Goal: Information Seeking & Learning: Learn about a topic

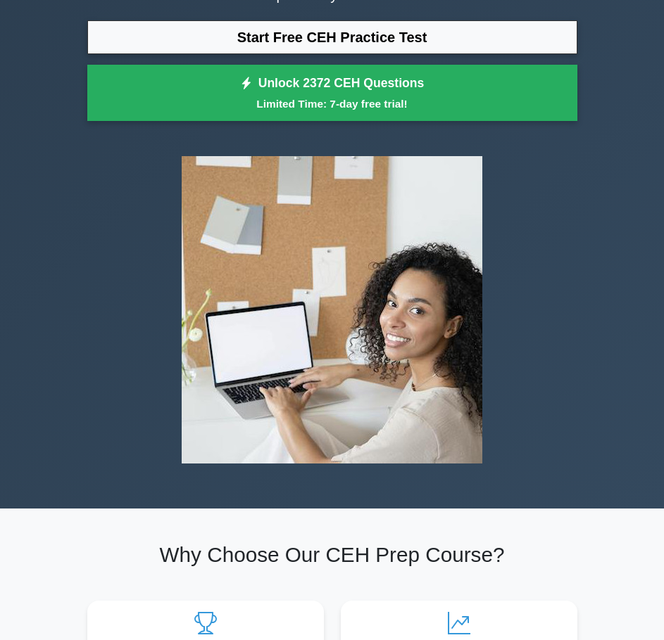
scroll to position [146, 0]
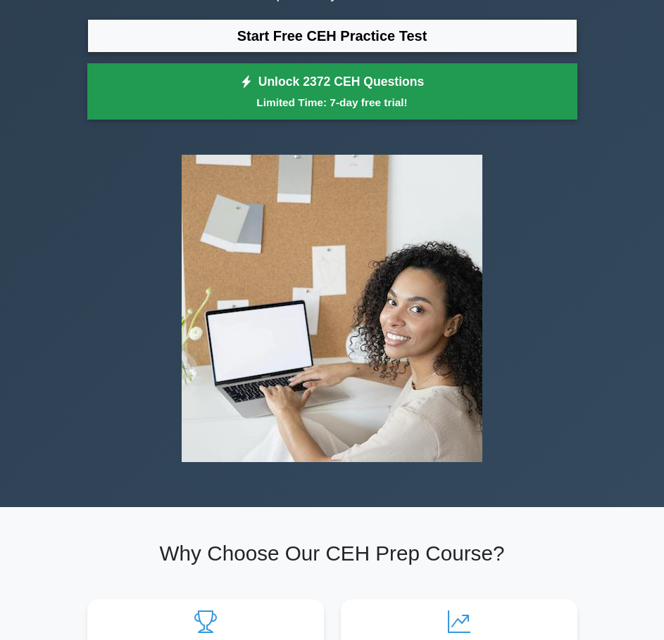
click at [331, 100] on small "Limited Time: 7-day free trial!" at bounding box center [332, 102] width 455 height 16
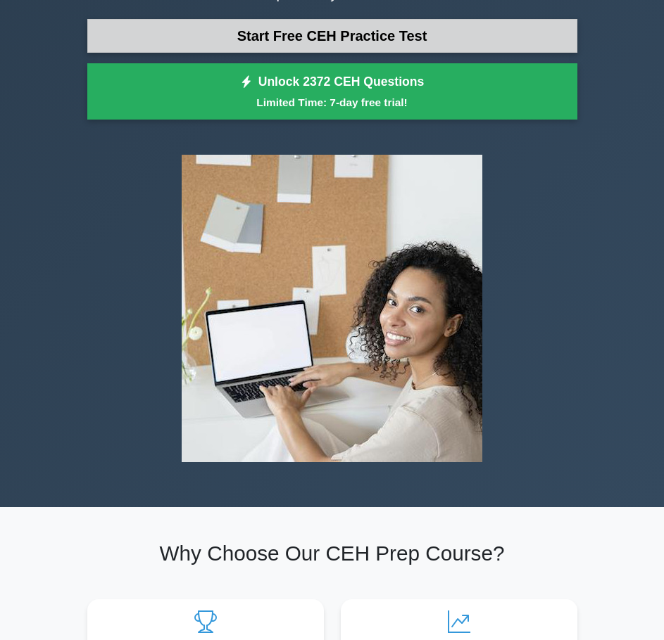
click at [388, 31] on link "Start Free CEH Practice Test" at bounding box center [332, 36] width 490 height 34
click at [383, 44] on link "Start Free CEH Practice Test" at bounding box center [332, 36] width 490 height 34
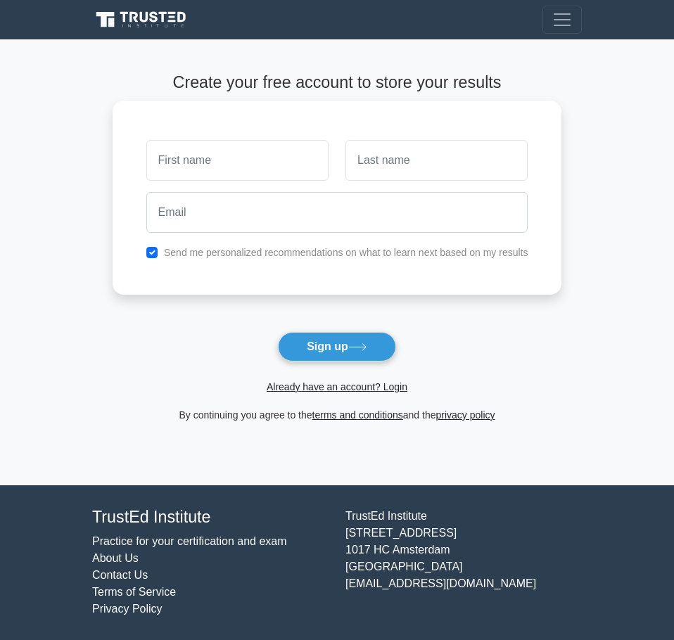
click at [276, 160] on input "text" at bounding box center [237, 160] width 182 height 41
type input "[PERSON_NAME]"
type input "Shingala"
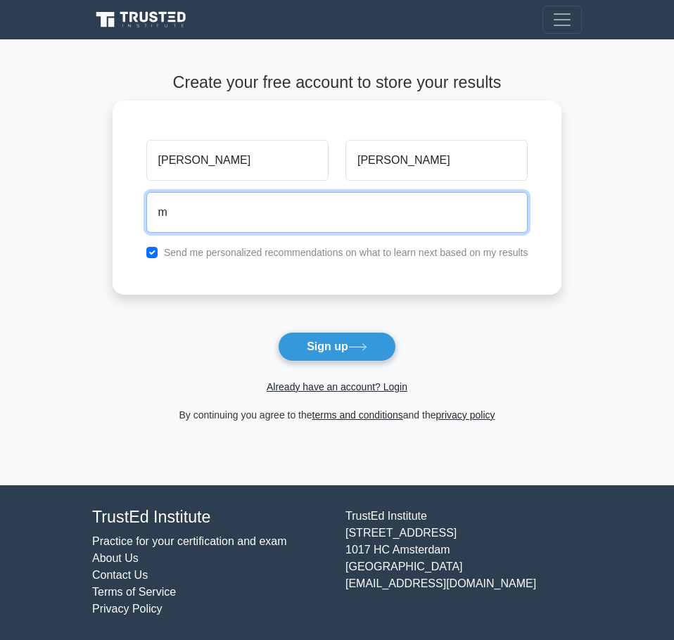
type input "mihirshingala4000100504@gmail.com"
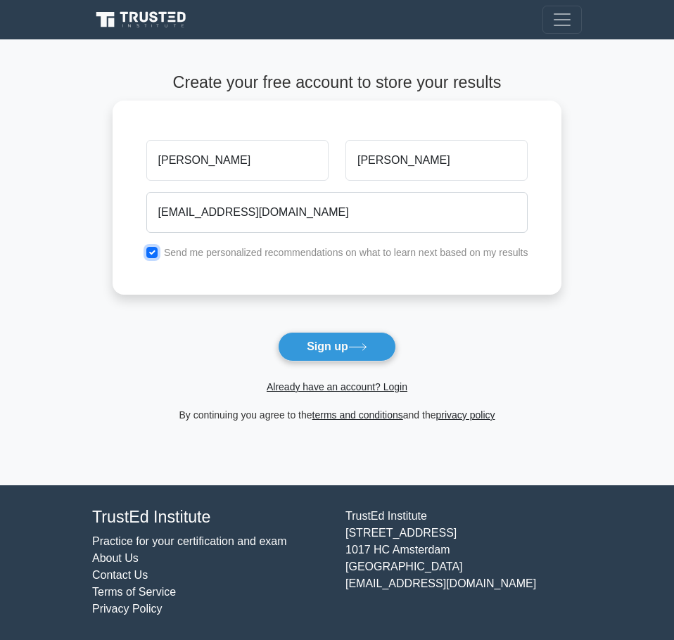
click at [146, 247] on input "checkbox" at bounding box center [151, 252] width 11 height 11
checkbox input "false"
click at [278, 332] on button "Sign up" at bounding box center [337, 347] width 118 height 30
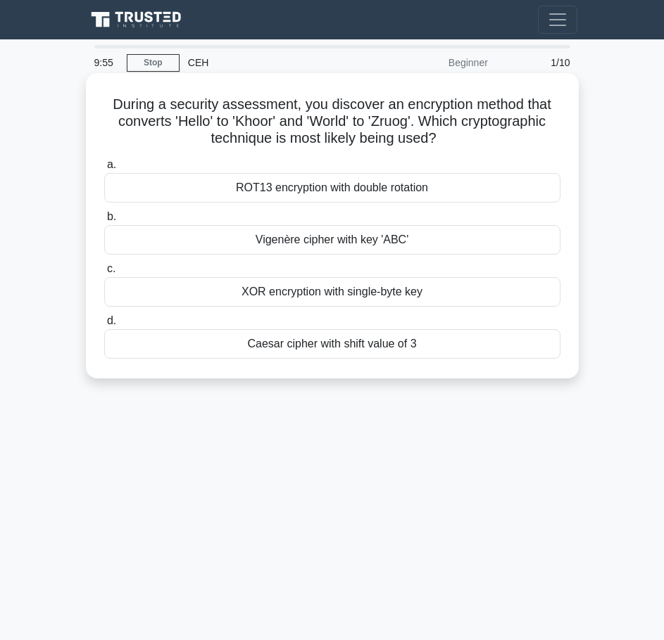
click at [335, 154] on div "a. ROT13 encryption with double rotation b. Vigenère cipher with key 'ABC' c. d." at bounding box center [332, 257] width 473 height 208
click at [313, 357] on div "Caesar cipher with shift value of 3" at bounding box center [332, 344] width 456 height 30
click at [104, 326] on input "[PERSON_NAME] cipher with shift value of 3" at bounding box center [104, 321] width 0 height 9
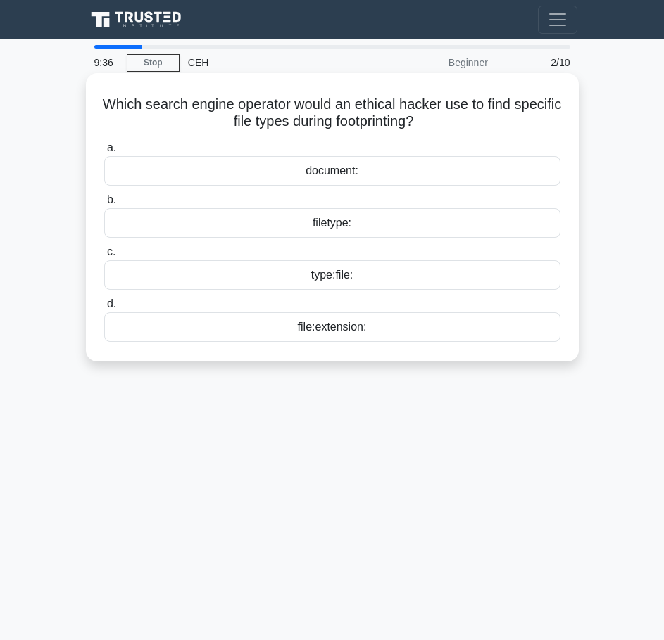
click at [440, 218] on div "filetype:" at bounding box center [332, 223] width 456 height 30
click at [104, 205] on input "b. filetype:" at bounding box center [104, 200] width 0 height 9
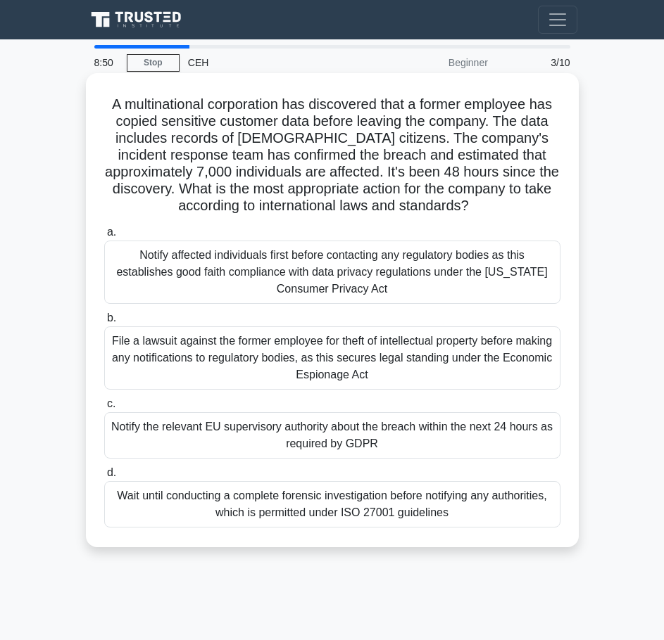
click at [416, 368] on div "File a lawsuit against the former employee for theft of intellectual property b…" at bounding box center [332, 358] width 456 height 63
click at [104, 323] on input "b. File a lawsuit against the former employee for theft of intellectual propert…" at bounding box center [104, 318] width 0 height 9
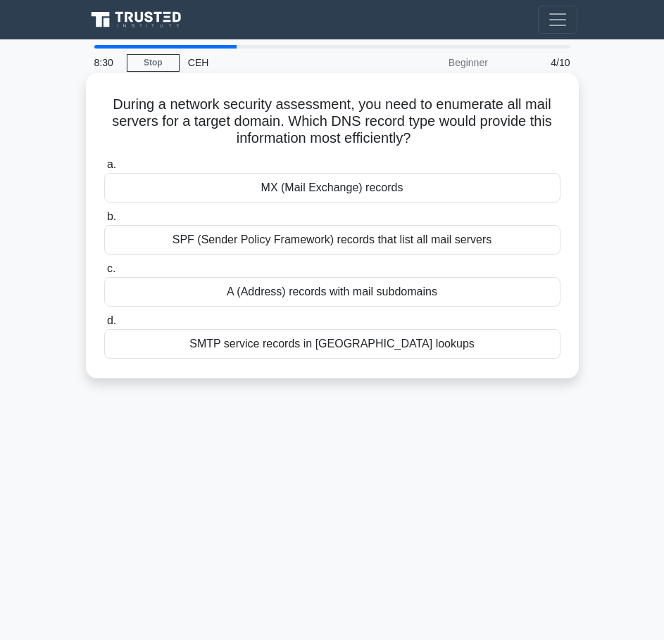
click at [366, 185] on div "MX (Mail Exchange) records" at bounding box center [332, 188] width 456 height 30
click at [104, 170] on input "a. MX (Mail Exchange) records" at bounding box center [104, 164] width 0 height 9
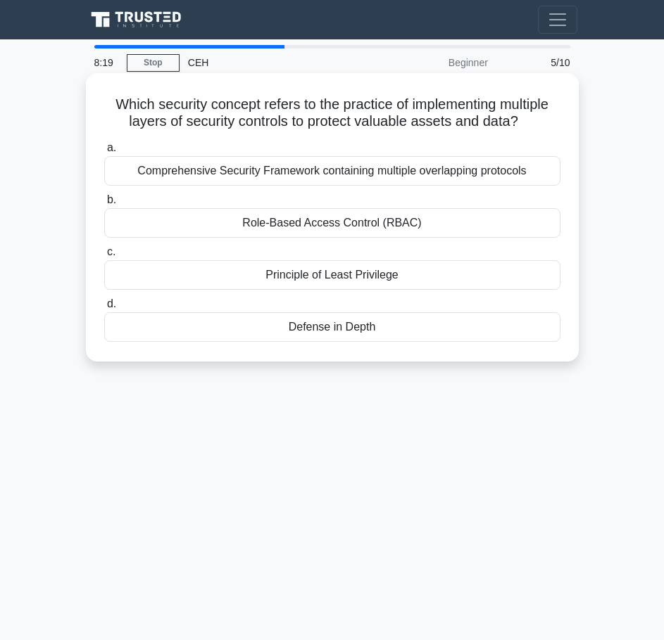
click at [334, 226] on div "Role-Based Access Control (RBAC)" at bounding box center [332, 223] width 456 height 30
click at [104, 205] on input "b. Role-Based Access Control (RBAC)" at bounding box center [104, 200] width 0 height 9
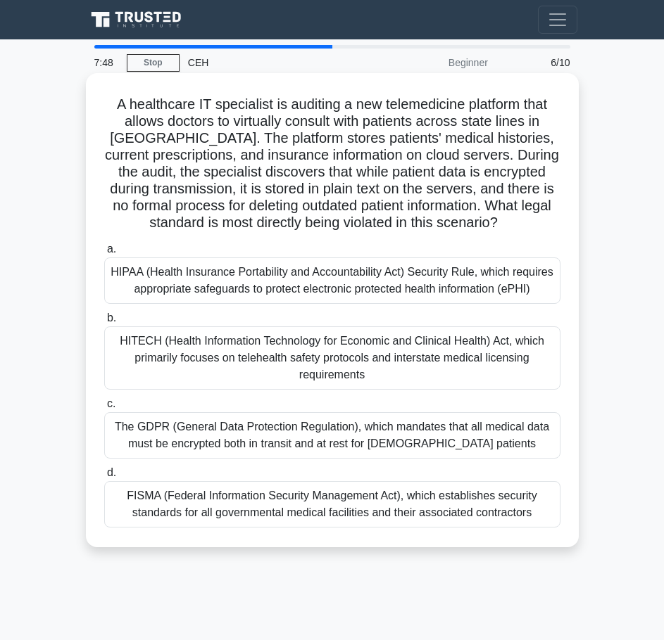
click at [300, 285] on div "HIPAA (Health Insurance Portability and Accountability Act) Security Rule, whic…" at bounding box center [332, 281] width 456 height 46
click at [104, 254] on input "a. HIPAA (Health Insurance Portability and Accountability Act) Security Rule, w…" at bounding box center [104, 249] width 0 height 9
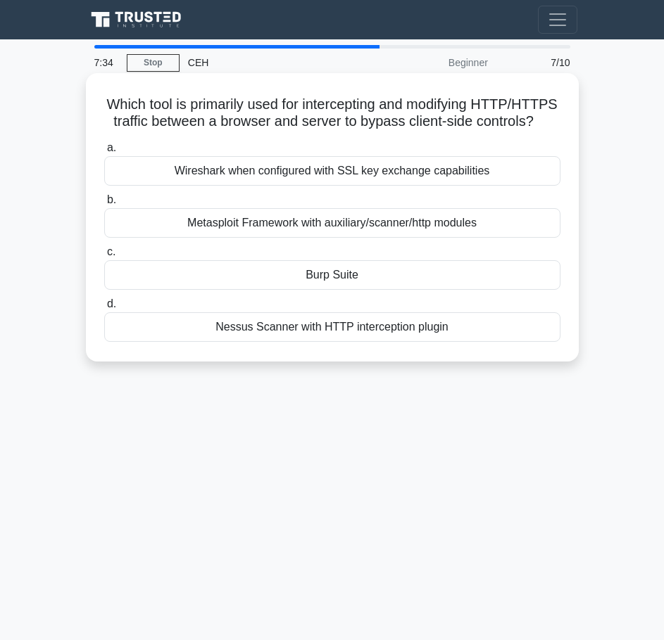
click at [312, 290] on div "Burp Suite" at bounding box center [332, 275] width 456 height 30
click at [104, 257] on input "c. Burp Suite" at bounding box center [104, 252] width 0 height 9
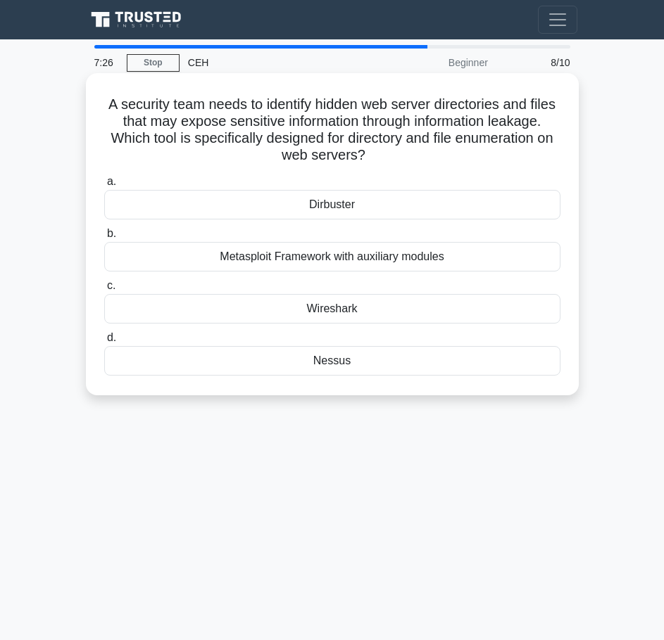
click at [319, 210] on div "Dirbuster" at bounding box center [332, 205] width 456 height 30
click at [104, 186] on input "a. Dirbuster" at bounding box center [104, 181] width 0 height 9
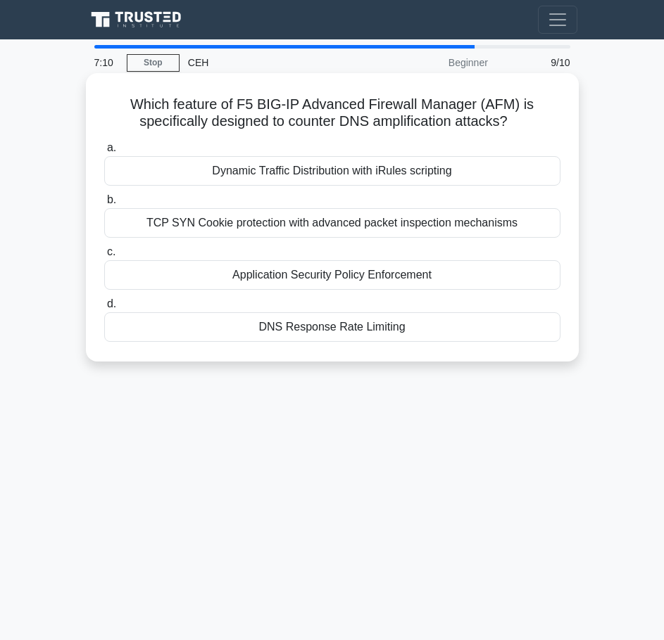
click at [367, 236] on div "TCP SYN Cookie protection with advanced packet inspection mechanisms" at bounding box center [332, 223] width 456 height 30
click at [104, 205] on input "b. TCP SYN Cookie protection with advanced packet inspection mechanisms" at bounding box center [104, 200] width 0 height 9
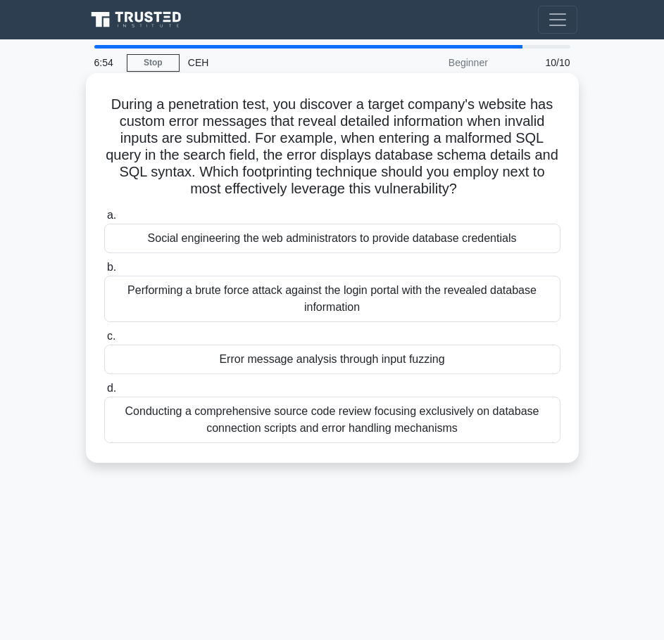
click at [333, 303] on div "Performing a brute force attack against the login portal with the revealed data…" at bounding box center [332, 299] width 456 height 46
click at [104, 272] on input "b. Performing a brute force attack against the login portal with the revealed d…" at bounding box center [104, 267] width 0 height 9
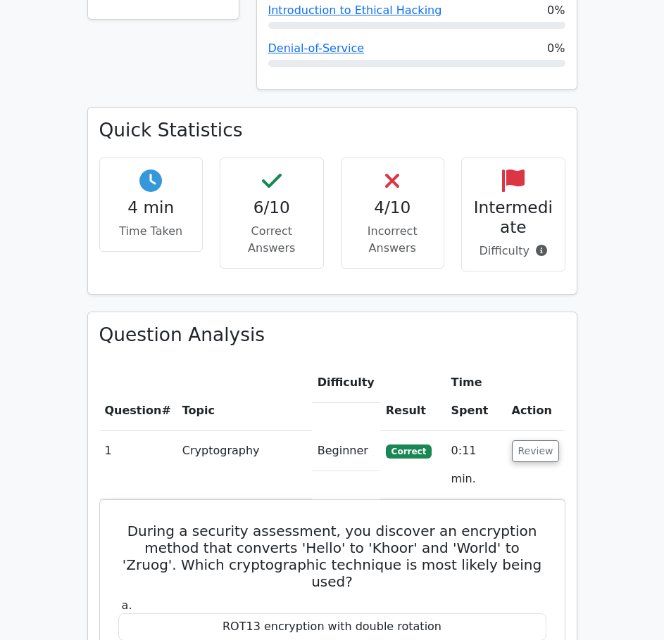
scroll to position [772, 0]
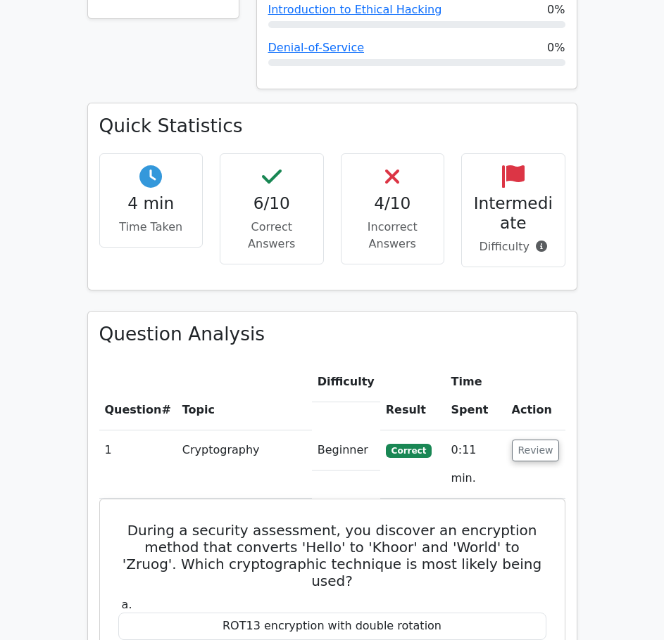
click at [382, 219] on p "Incorrect Answers" at bounding box center [393, 236] width 80 height 34
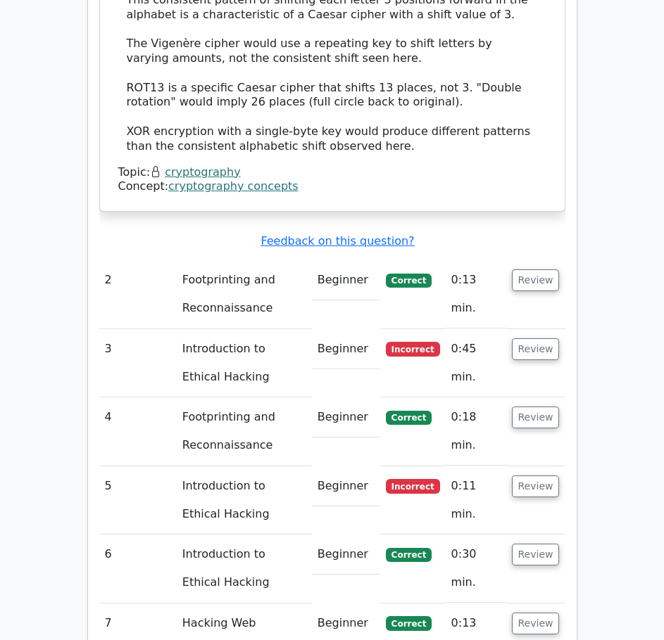
scroll to position [1861, 0]
click at [260, 329] on td "Introduction to Ethical Hacking" at bounding box center [244, 363] width 135 height 68
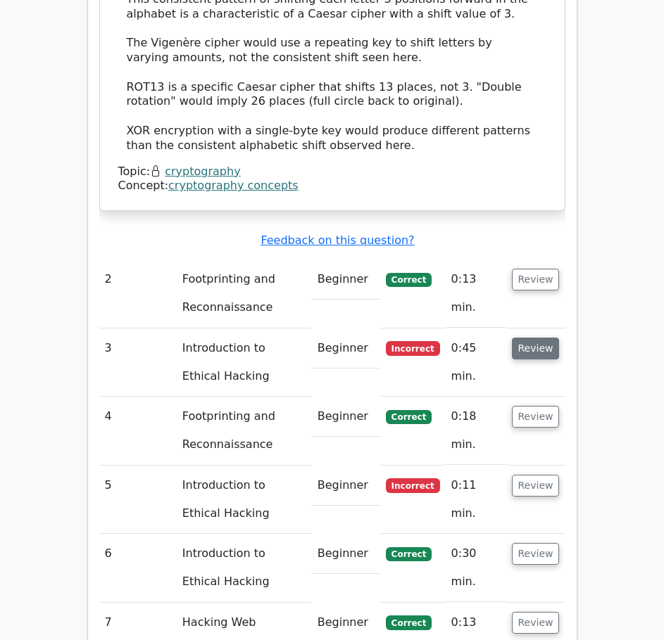
click at [524, 338] on button "Review" at bounding box center [536, 349] width 48 height 22
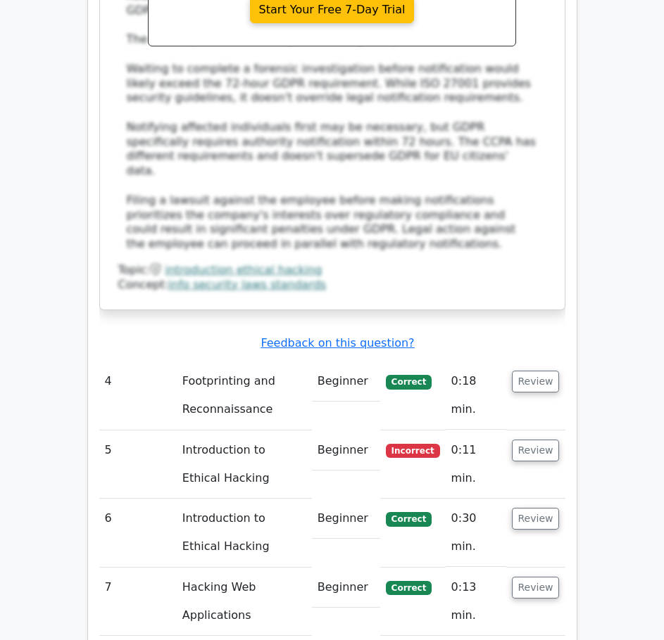
scroll to position [2874, 0]
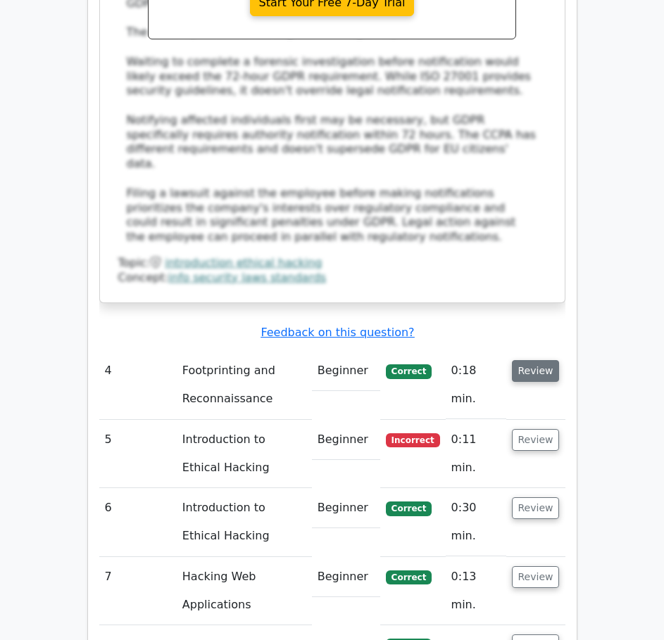
click at [544, 360] on button "Review" at bounding box center [536, 371] width 48 height 22
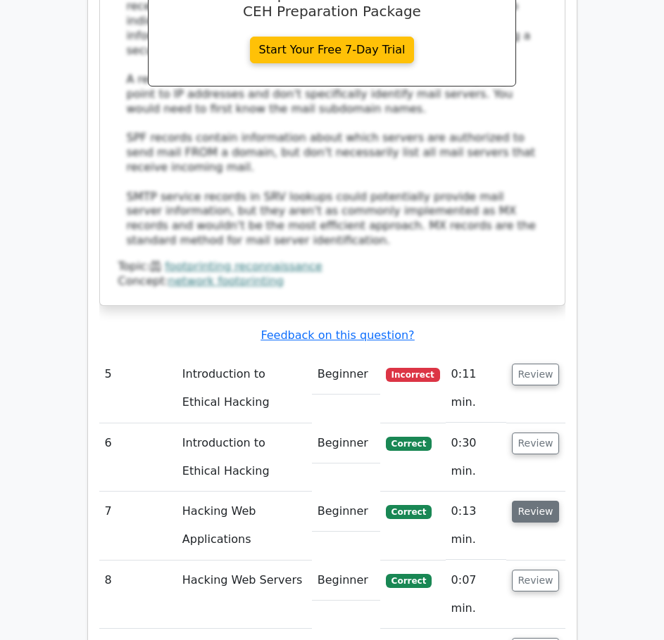
scroll to position [3674, 0]
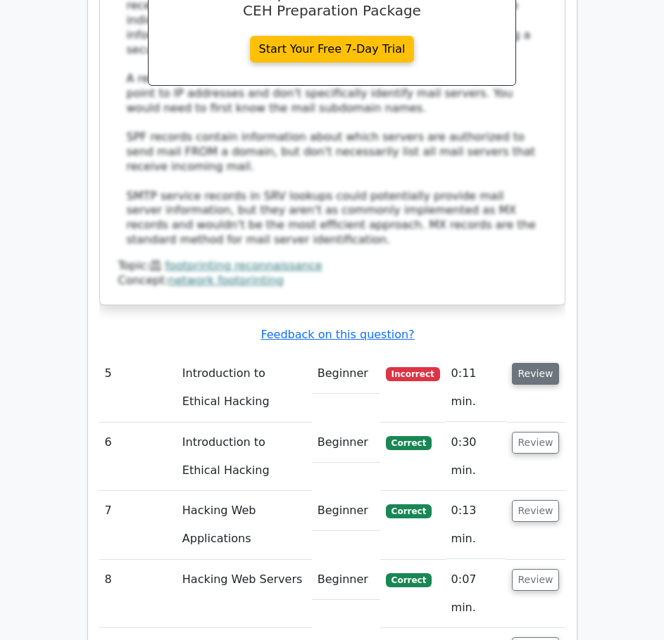
click at [546, 363] on button "Review" at bounding box center [536, 374] width 48 height 22
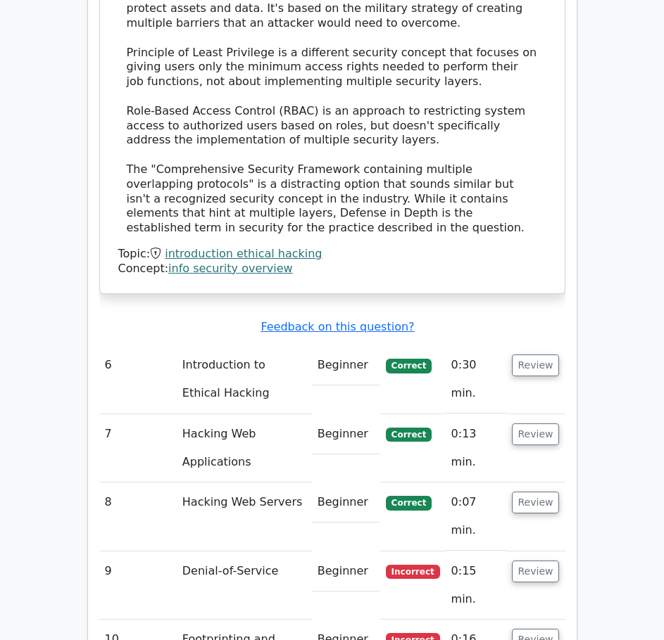
scroll to position [4458, 0]
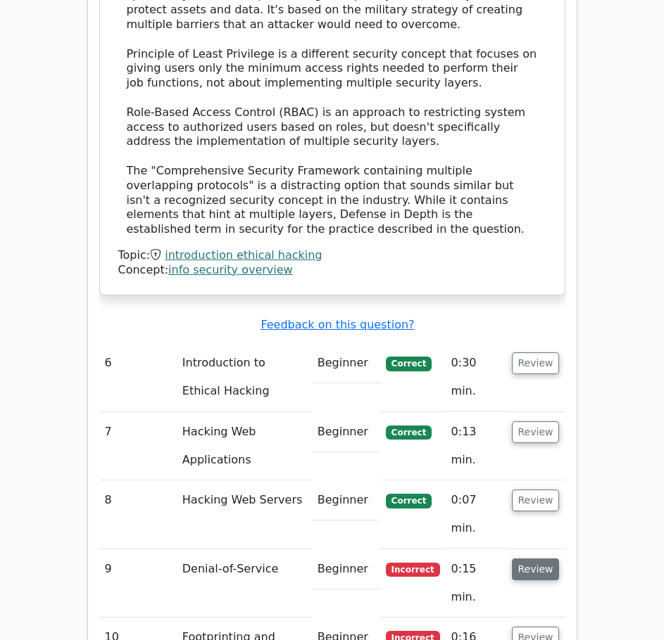
click at [538, 559] on button "Review" at bounding box center [536, 570] width 48 height 22
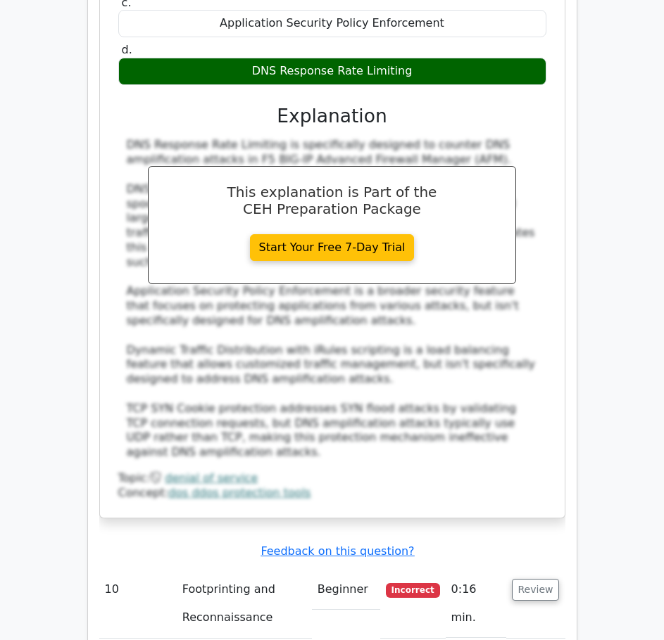
scroll to position [5257, 0]
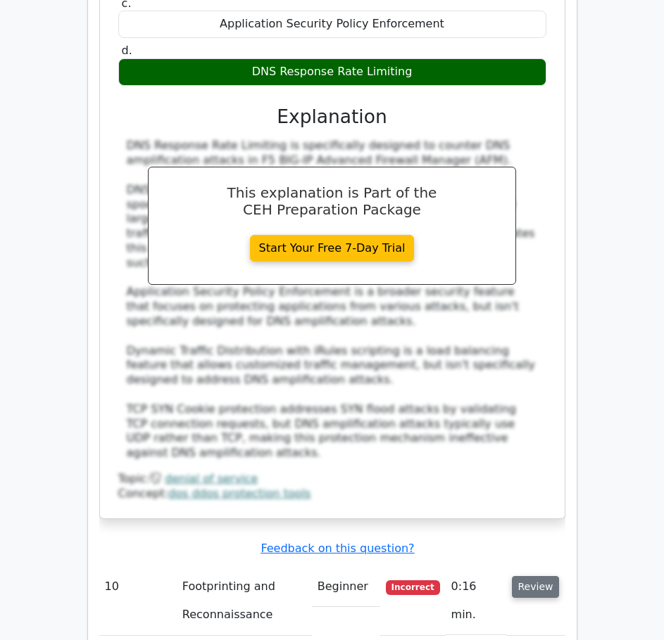
click at [545, 576] on button "Review" at bounding box center [536, 587] width 48 height 22
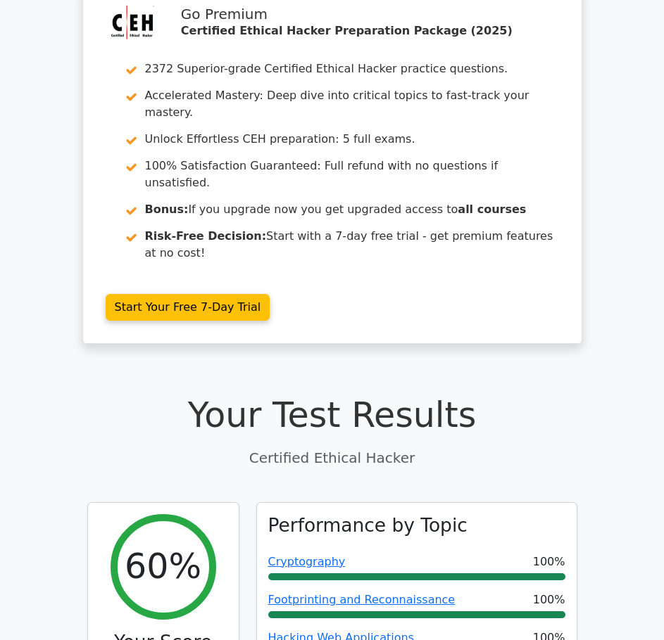
scroll to position [0, 0]
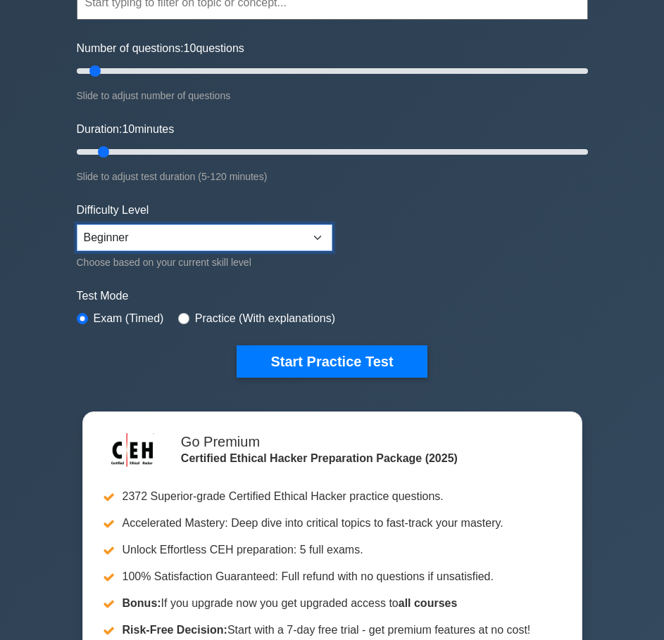
click at [317, 233] on select "Beginner Intermediate Expert" at bounding box center [204, 237] width 255 height 27
click at [181, 317] on input "radio" at bounding box center [183, 318] width 11 height 11
radio input "true"
click at [424, 305] on div "Test Mode Exam (Timed) Practice (With explanations)" at bounding box center [332, 308] width 511 height 41
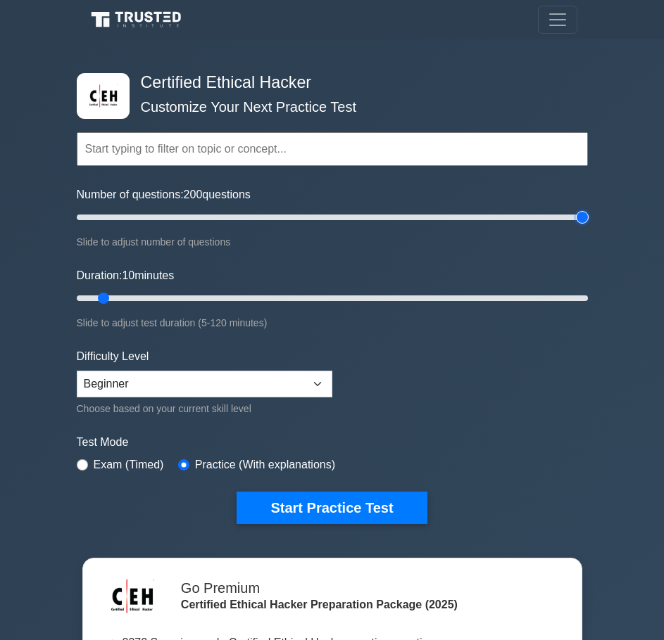
drag, startPoint x: 97, startPoint y: 216, endPoint x: 659, endPoint y: 221, distance: 561.5
type input "200"
click at [588, 221] on input "Number of questions: 200 questions" at bounding box center [332, 217] width 511 height 17
drag, startPoint x: 108, startPoint y: 298, endPoint x: 712, endPoint y: 310, distance: 604.6
type input "120"
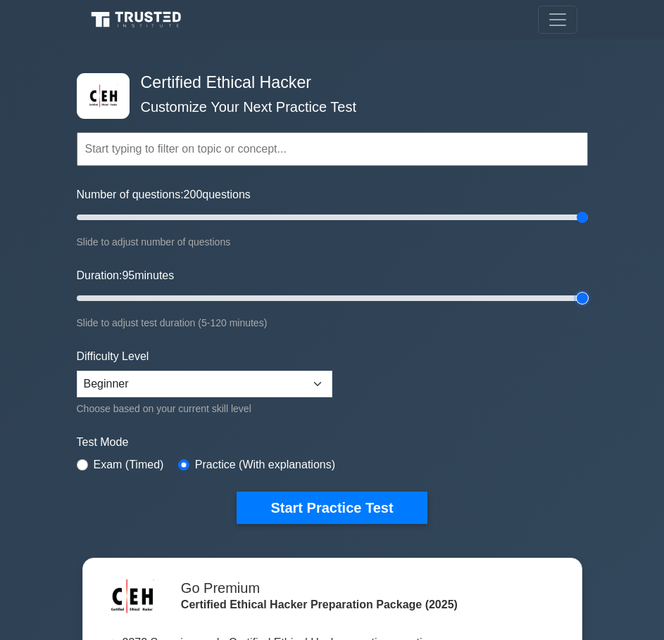
click at [588, 307] on input "Duration: 95 minutes" at bounding box center [332, 298] width 511 height 17
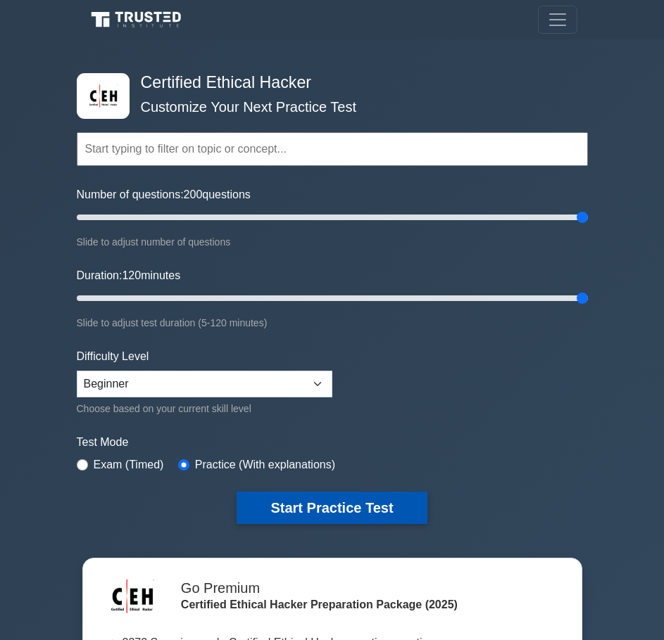
click at [355, 510] on button "Start Practice Test" at bounding box center [331, 508] width 190 height 32
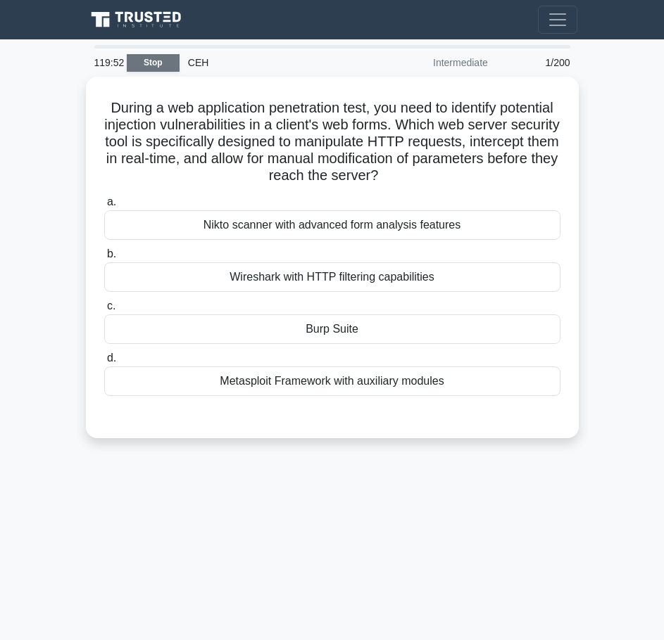
click at [161, 58] on link "Stop" at bounding box center [153, 63] width 53 height 18
